Goal: Task Accomplishment & Management: Use online tool/utility

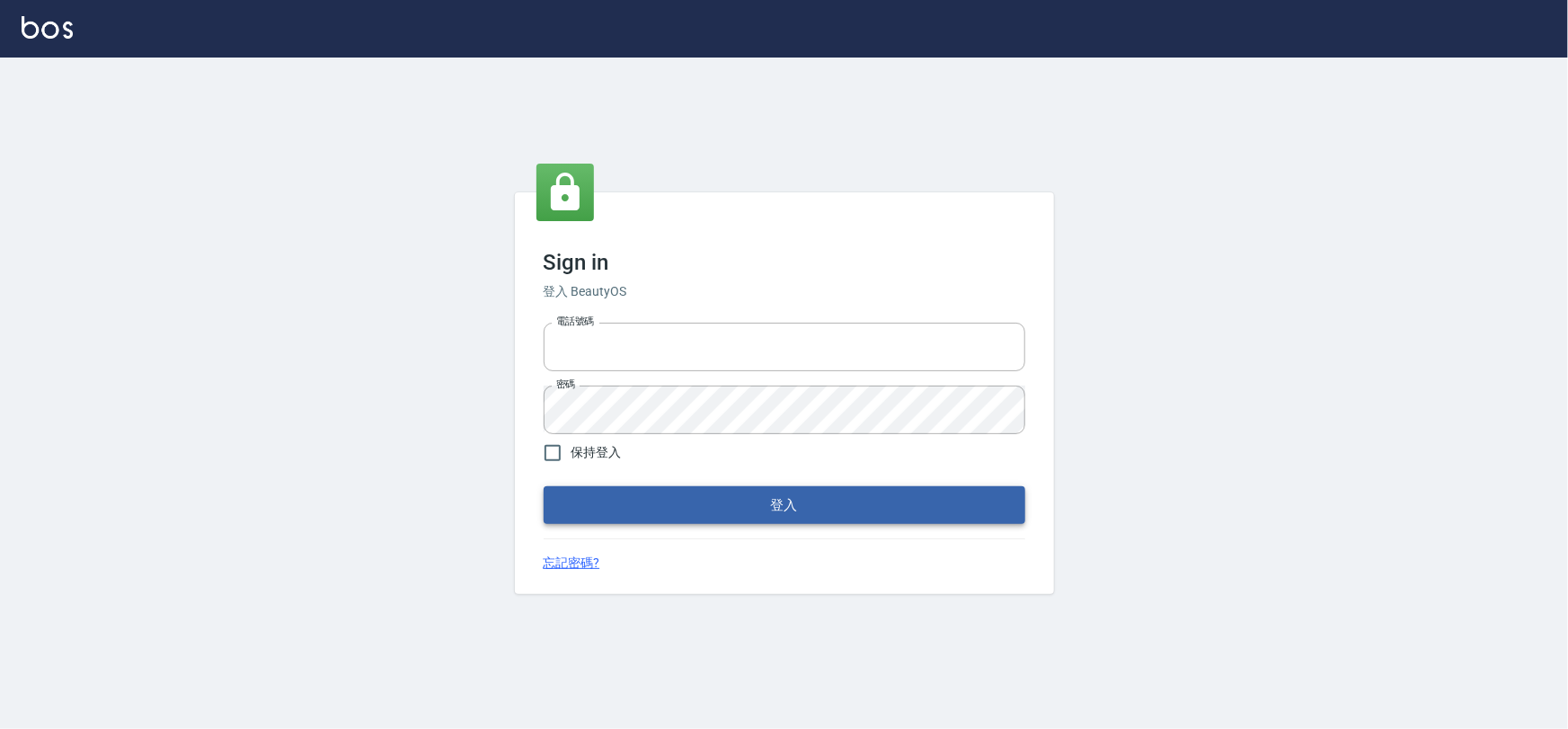
type input "0975575780"
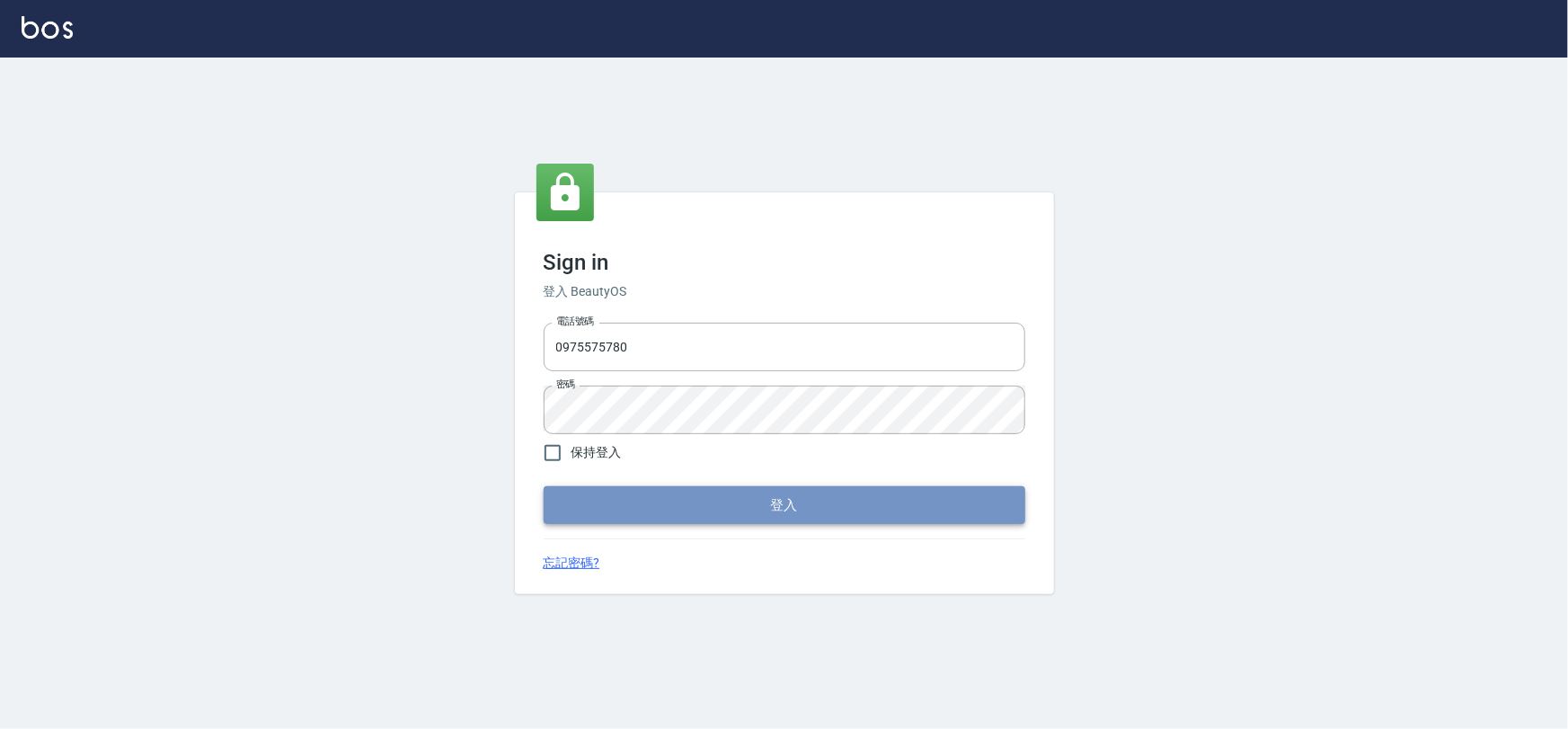
click at [761, 509] on button "登入" at bounding box center [785, 505] width 482 height 37
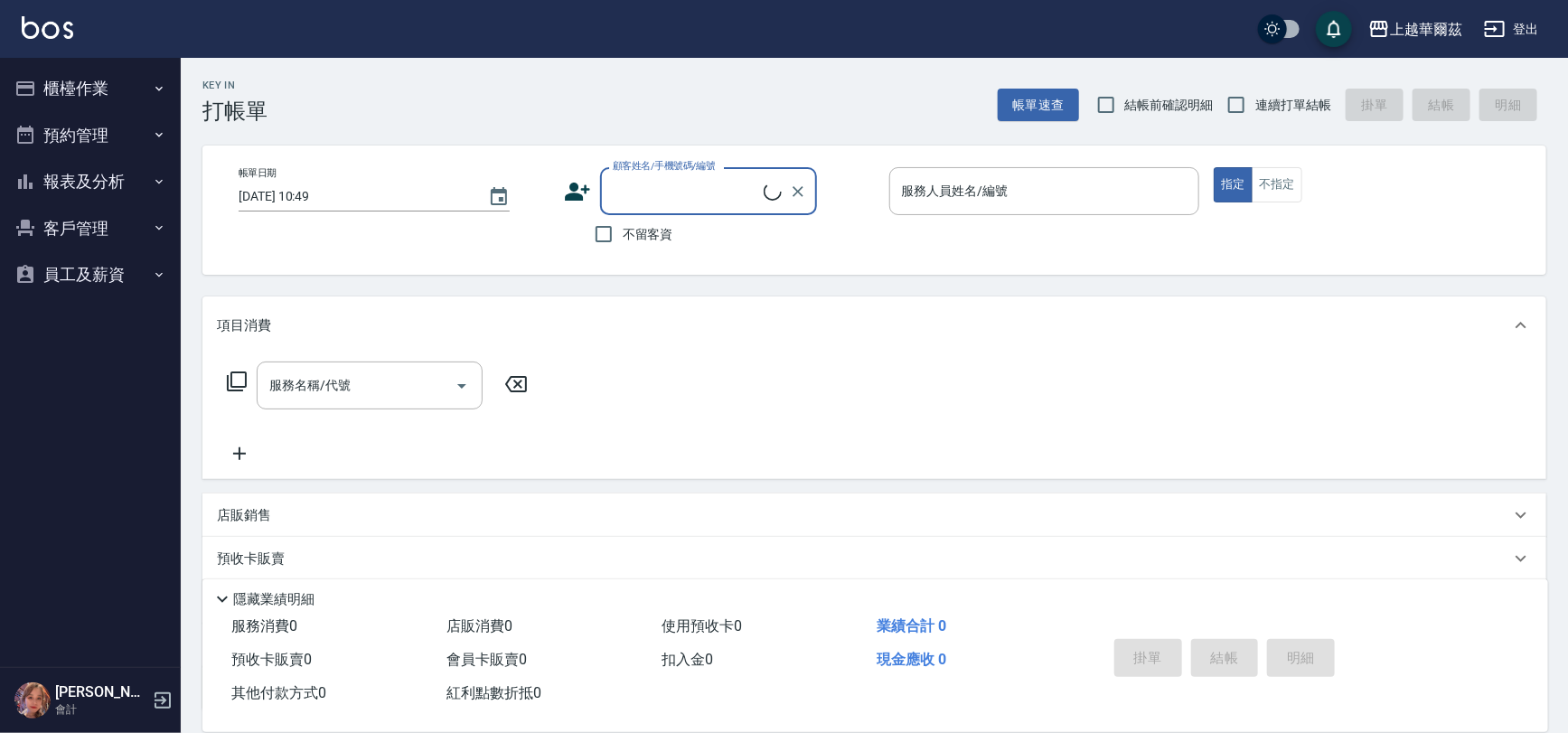
click at [135, 83] on button "櫃檯作業" at bounding box center [90, 88] width 166 height 47
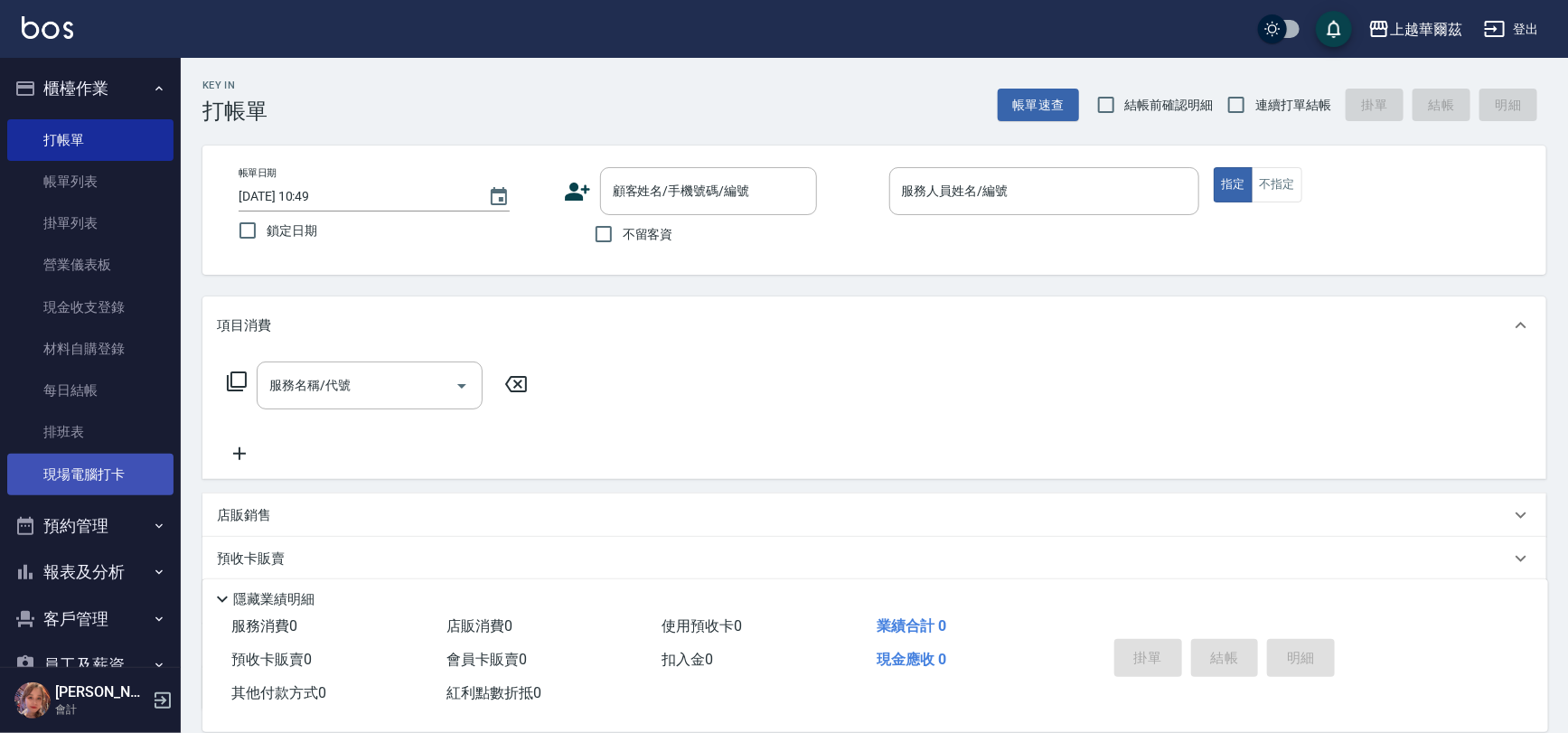
click at [107, 470] on link "現場電腦打卡" at bounding box center [90, 474] width 166 height 41
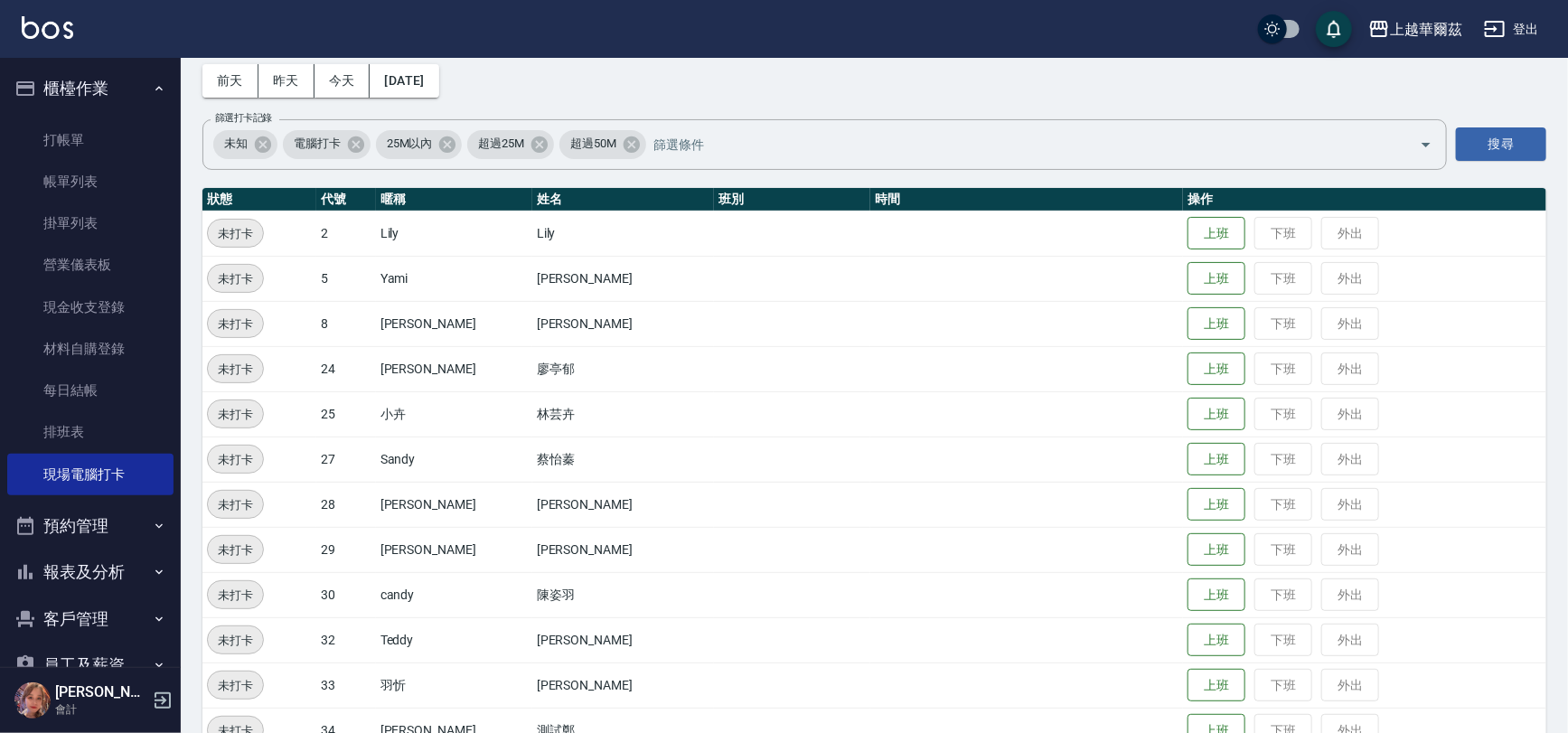
scroll to position [163, 0]
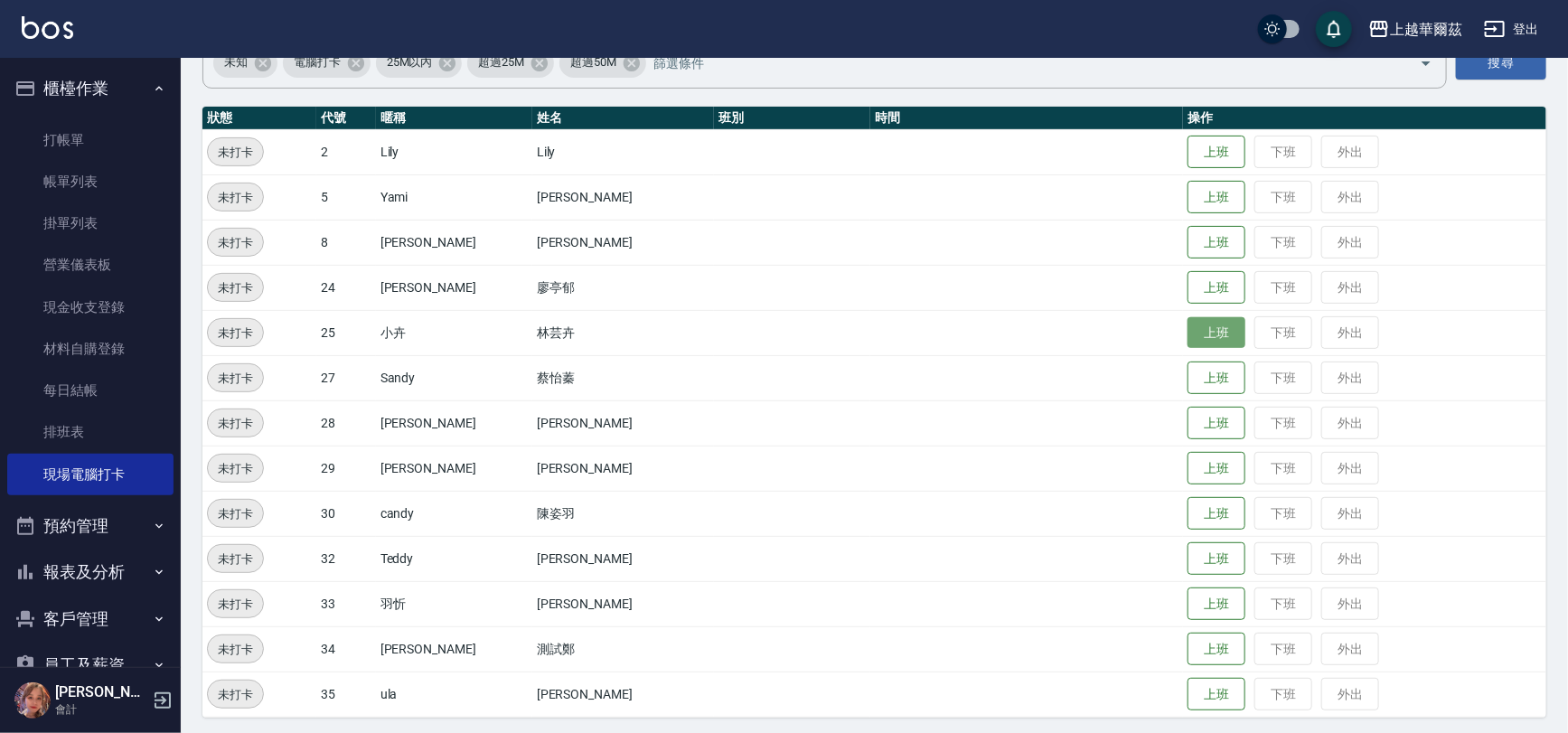
click at [1188, 335] on button "上班" at bounding box center [1217, 333] width 58 height 32
click at [1188, 140] on button "上班" at bounding box center [1217, 151] width 58 height 32
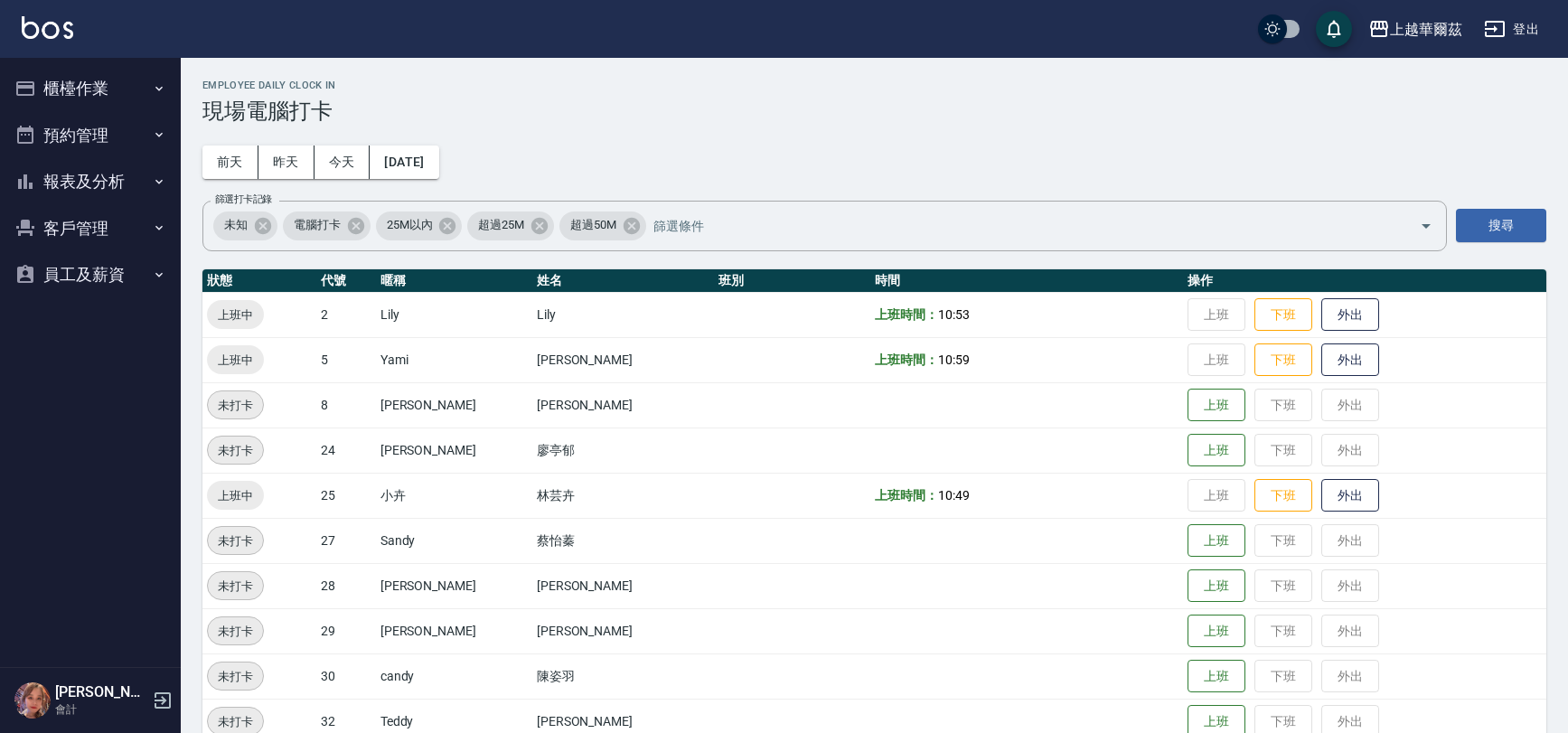
scroll to position [153, 0]
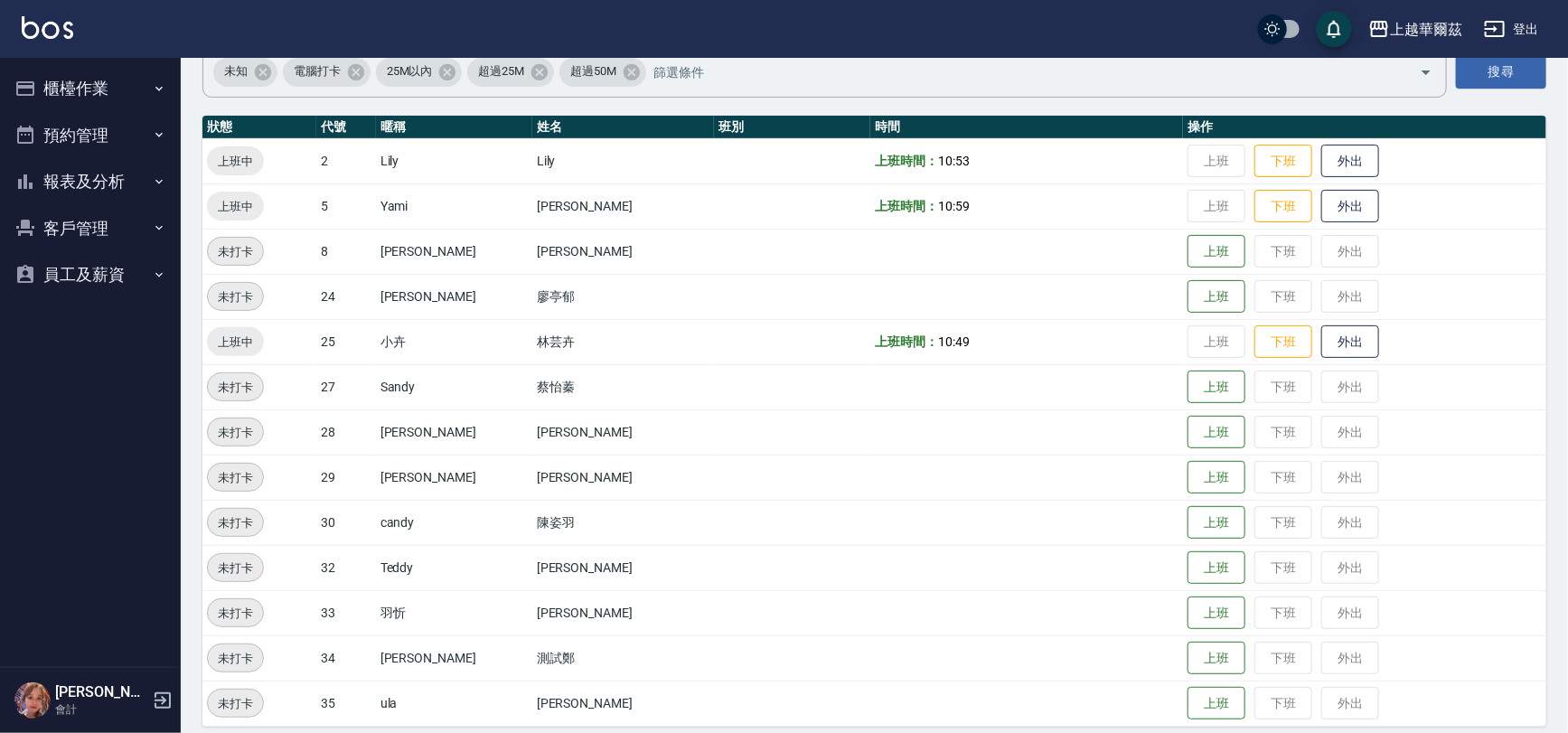
click at [109, 86] on button "櫃檯作業" at bounding box center [90, 88] width 166 height 47
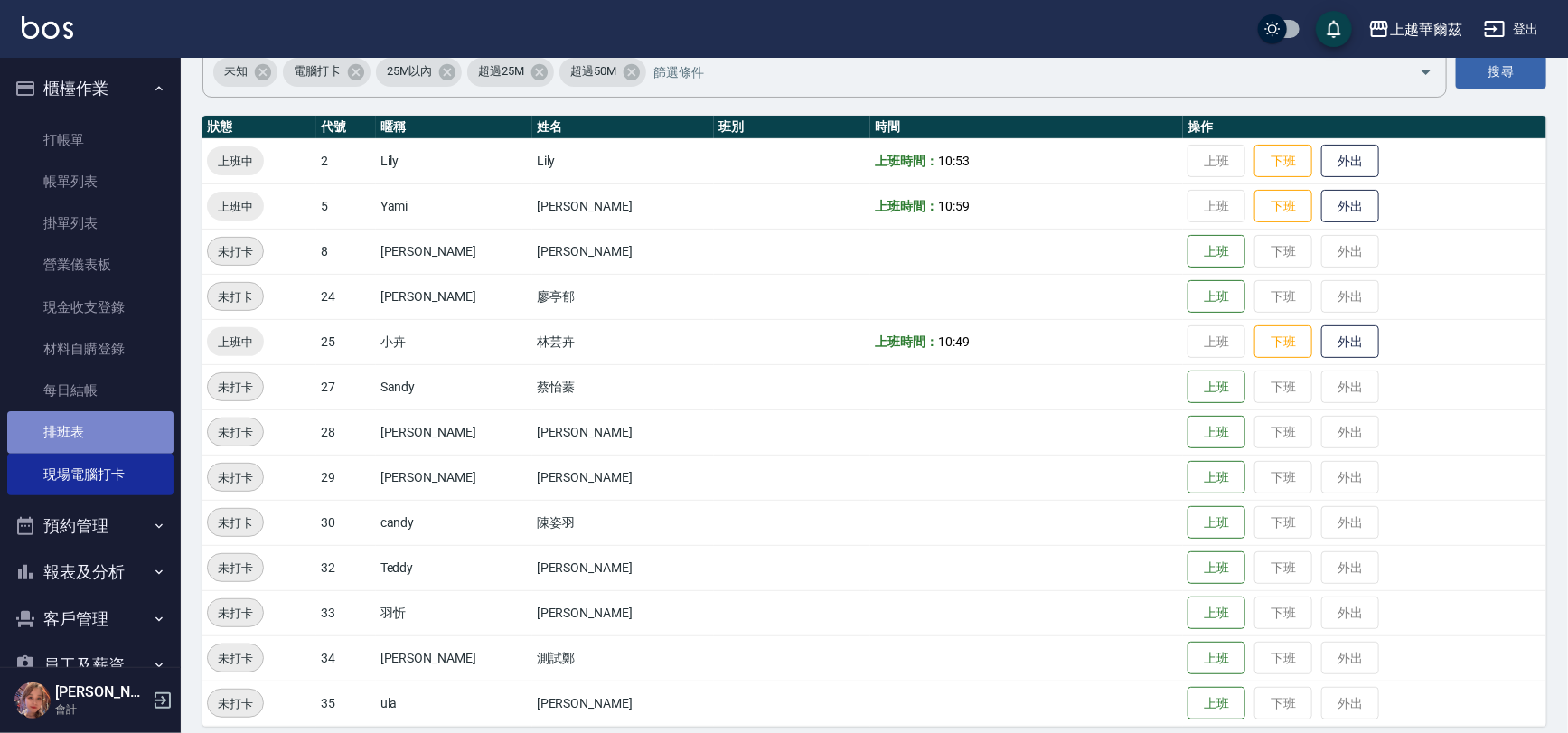
click at [107, 432] on link "排班表" at bounding box center [90, 431] width 166 height 41
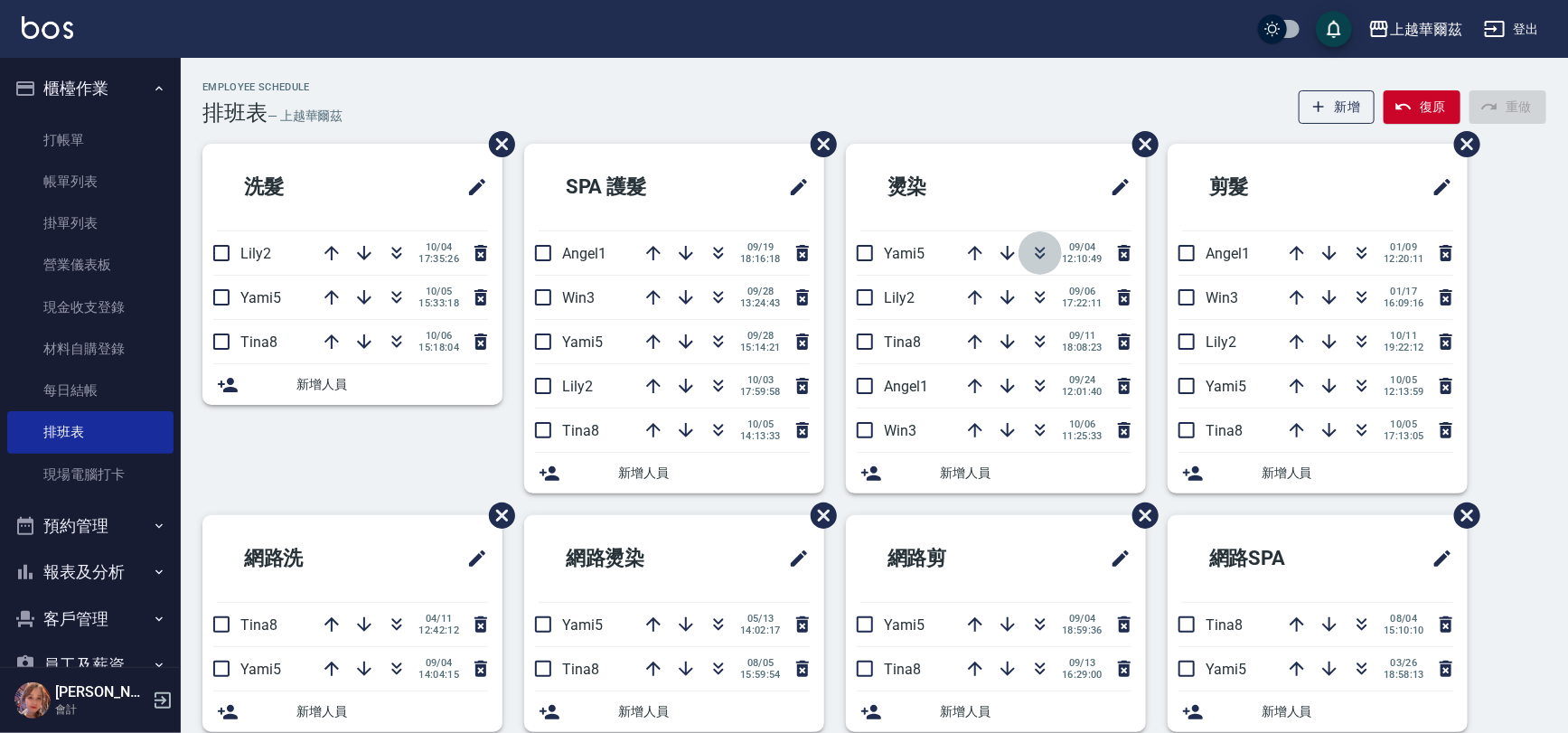
click at [1036, 254] on icon "button" at bounding box center [1040, 256] width 10 height 7
